Goal: Task Accomplishment & Management: Manage account settings

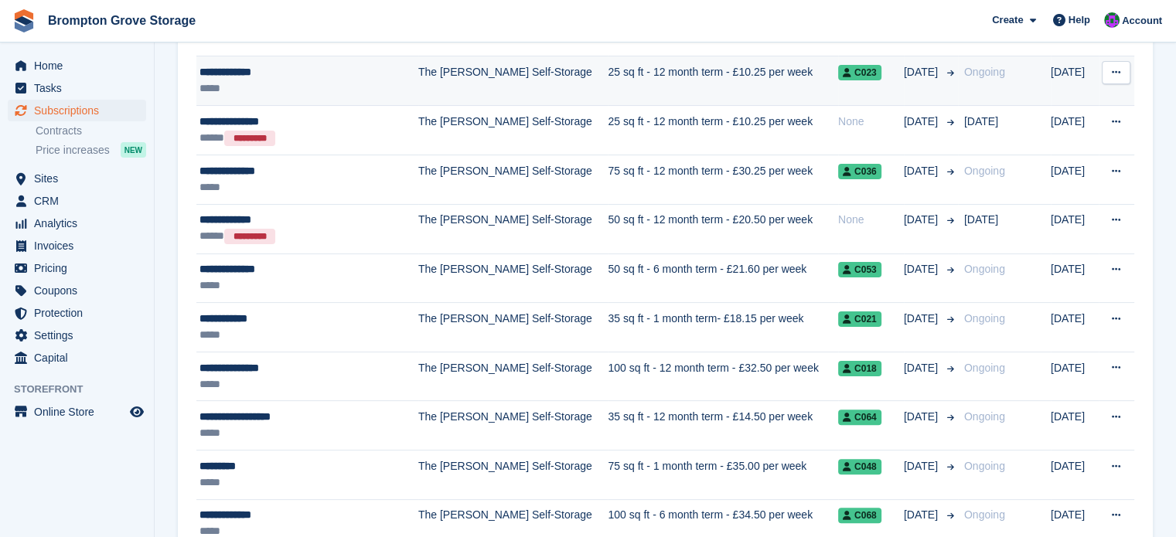
scroll to position [387, 0]
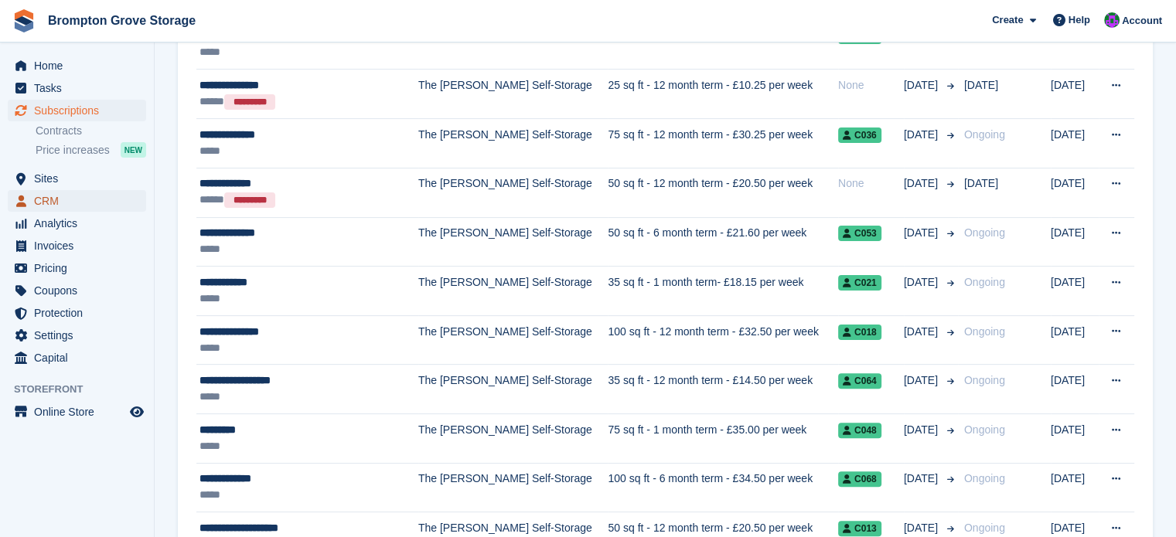
click at [55, 210] on span "CRM" at bounding box center [80, 201] width 93 height 22
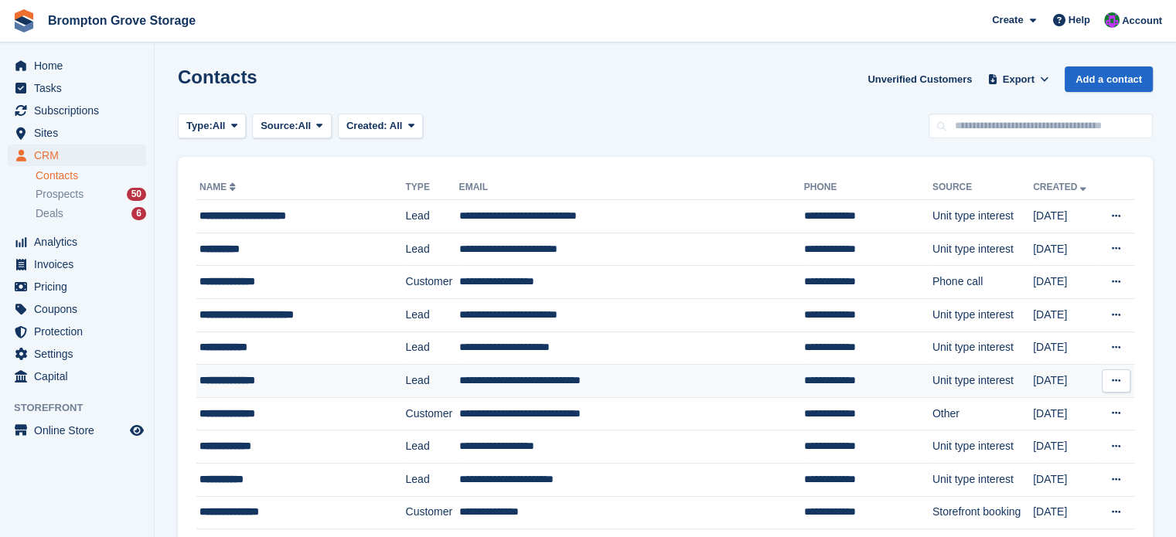
click at [264, 383] on div "**********" at bounding box center [289, 381] width 181 height 16
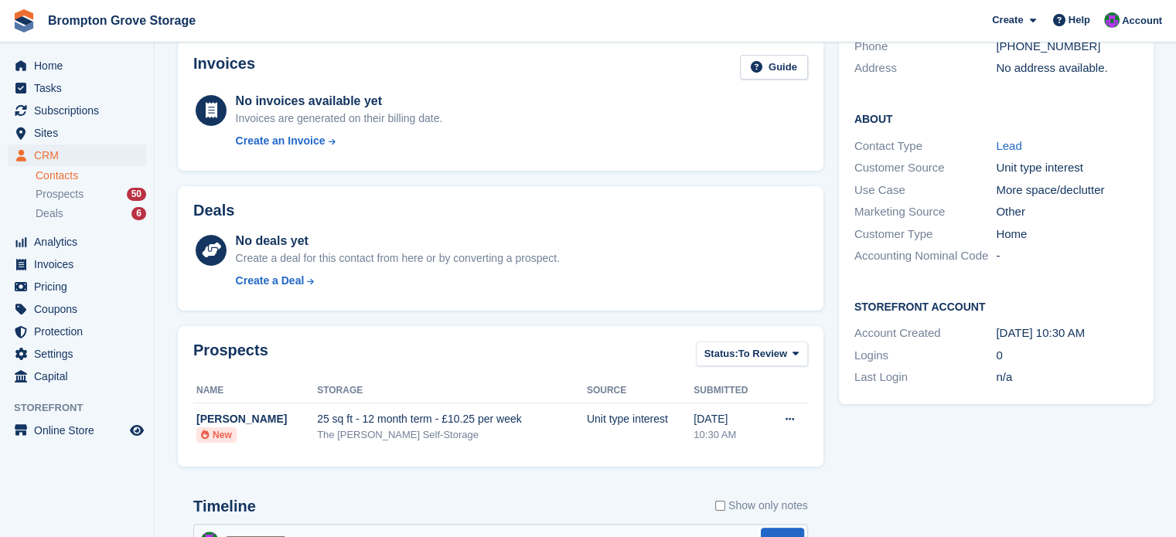
scroll to position [181, 0]
